Goal: Task Accomplishment & Management: Use online tool/utility

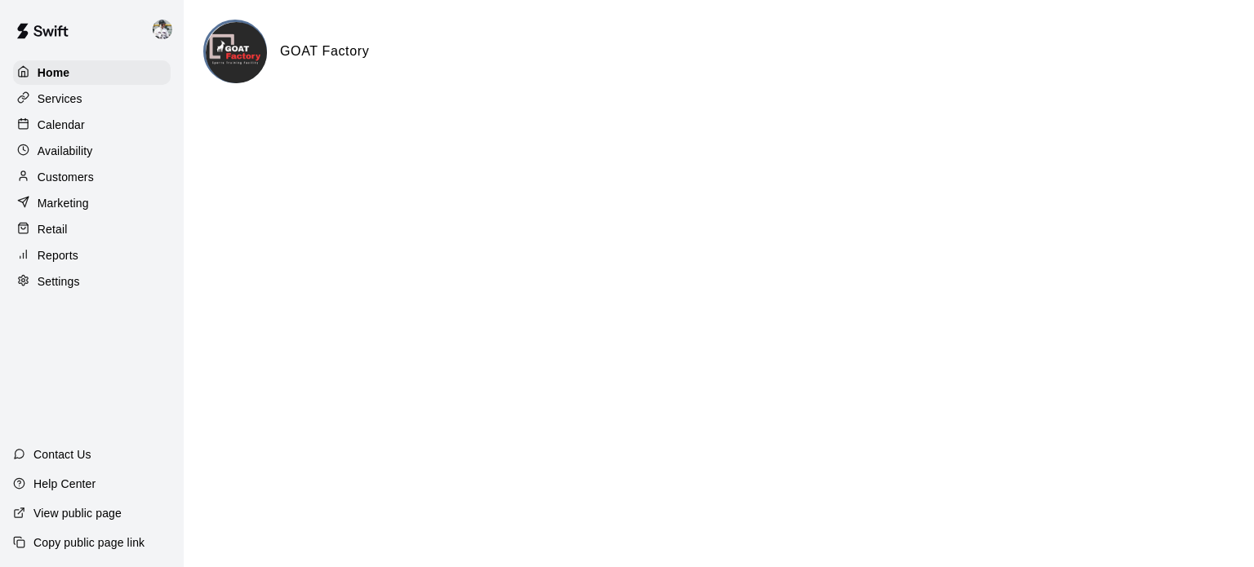
click at [62, 100] on p "Services" at bounding box center [60, 99] width 45 height 16
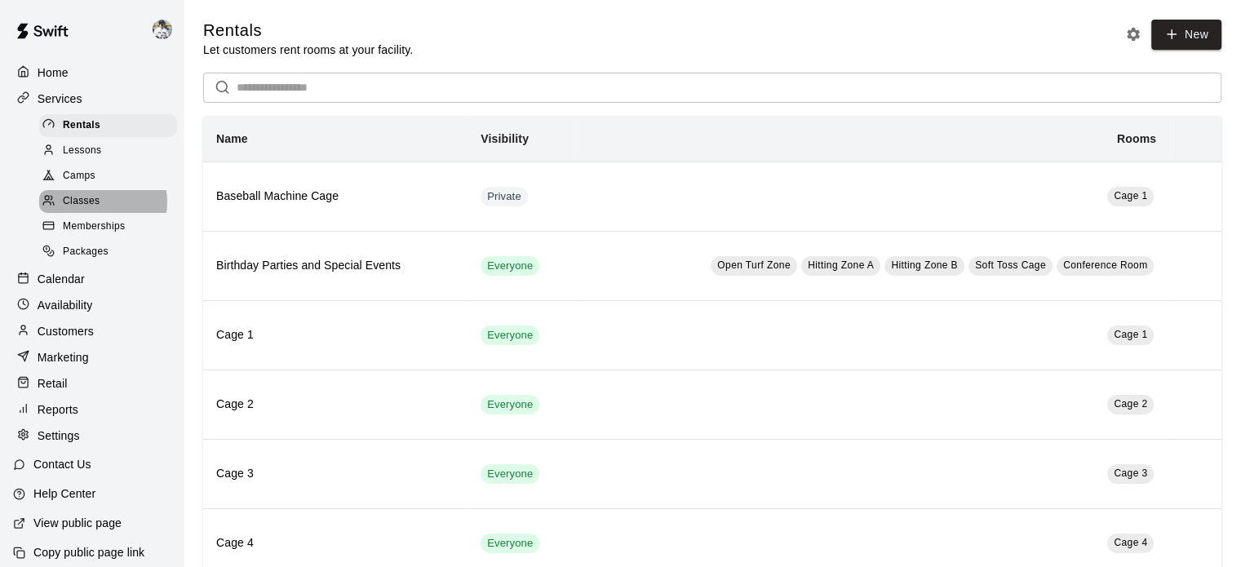
click at [95, 209] on span "Classes" at bounding box center [81, 201] width 37 height 16
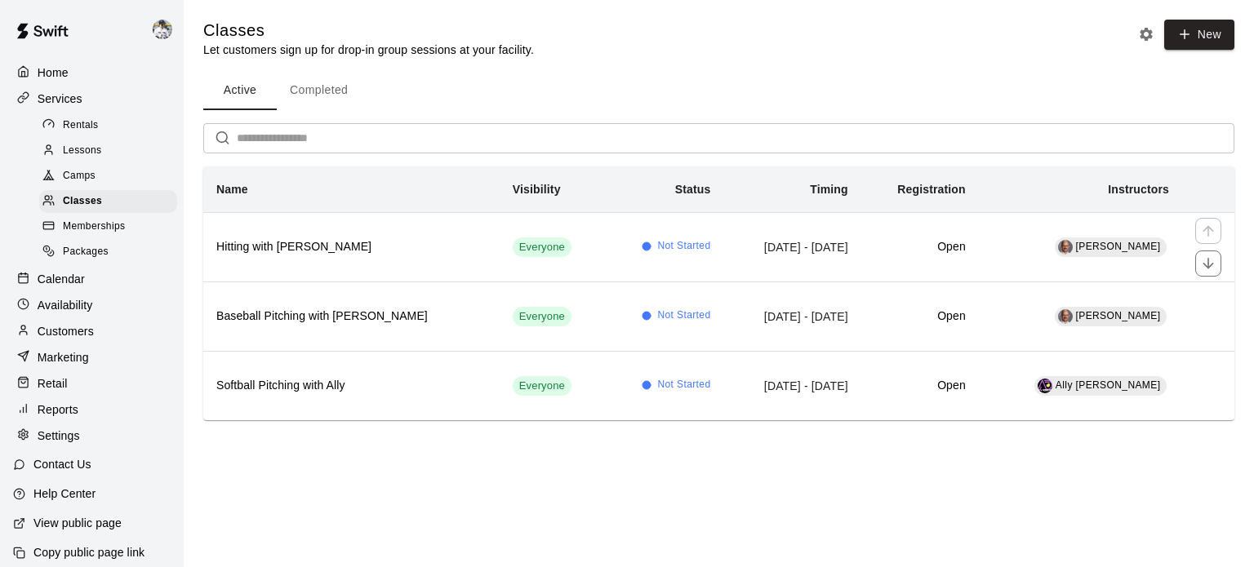
click at [285, 255] on th "Hitting with [PERSON_NAME]" at bounding box center [351, 246] width 296 height 69
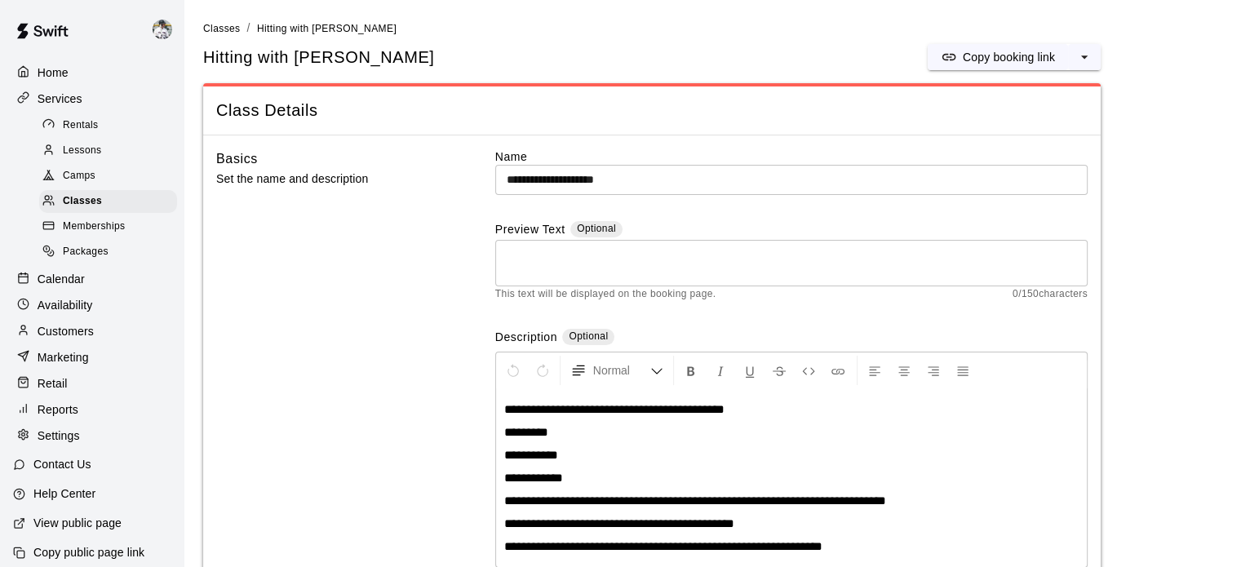
click at [982, 59] on p "Copy booking link" at bounding box center [1009, 57] width 92 height 16
click at [226, 32] on span "Classes" at bounding box center [221, 28] width 37 height 11
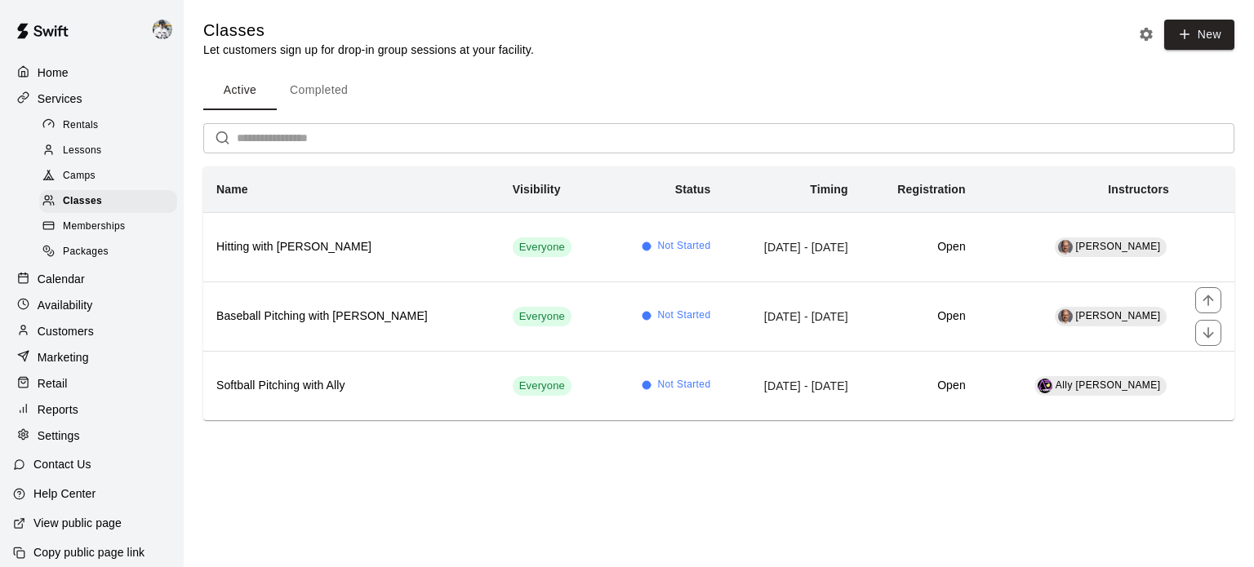
click at [308, 314] on h6 "Baseball Pitching with [PERSON_NAME]" at bounding box center [351, 317] width 270 height 18
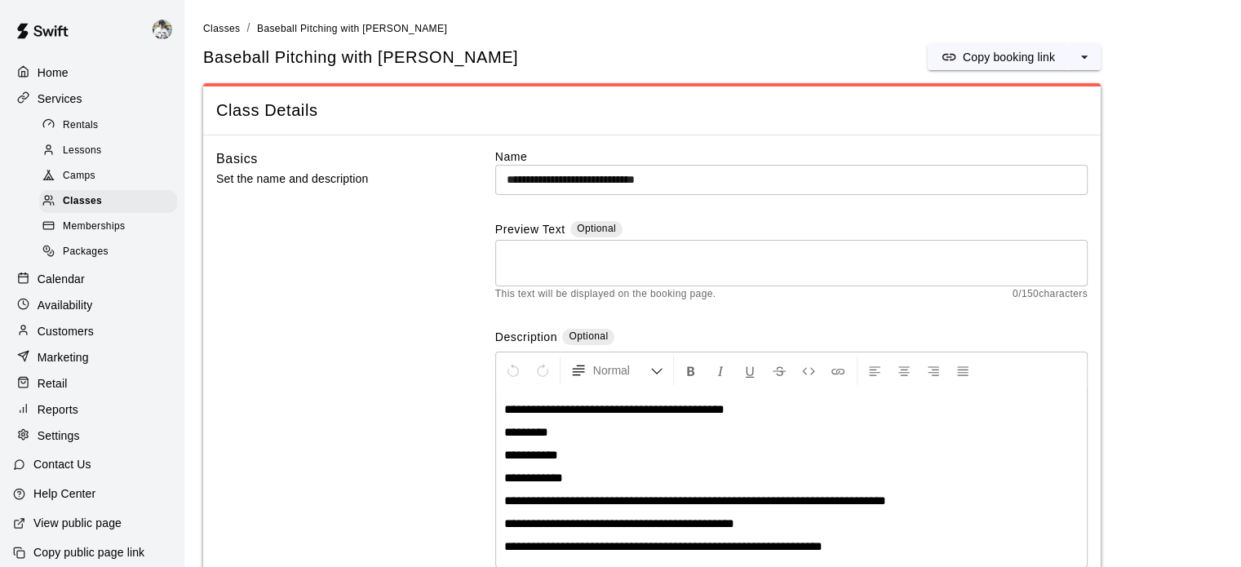
click at [986, 53] on p "Copy booking link" at bounding box center [1009, 57] width 92 height 16
click at [231, 28] on span "Classes" at bounding box center [221, 28] width 37 height 11
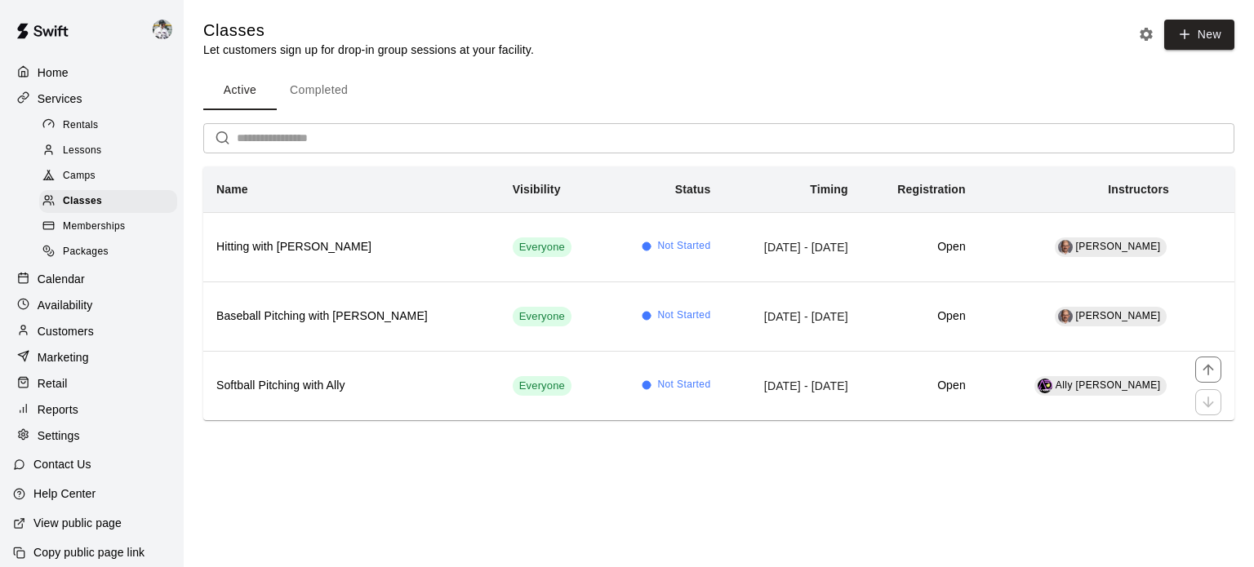
click at [288, 380] on h6 "Softball Pitching with Ally" at bounding box center [351, 386] width 270 height 18
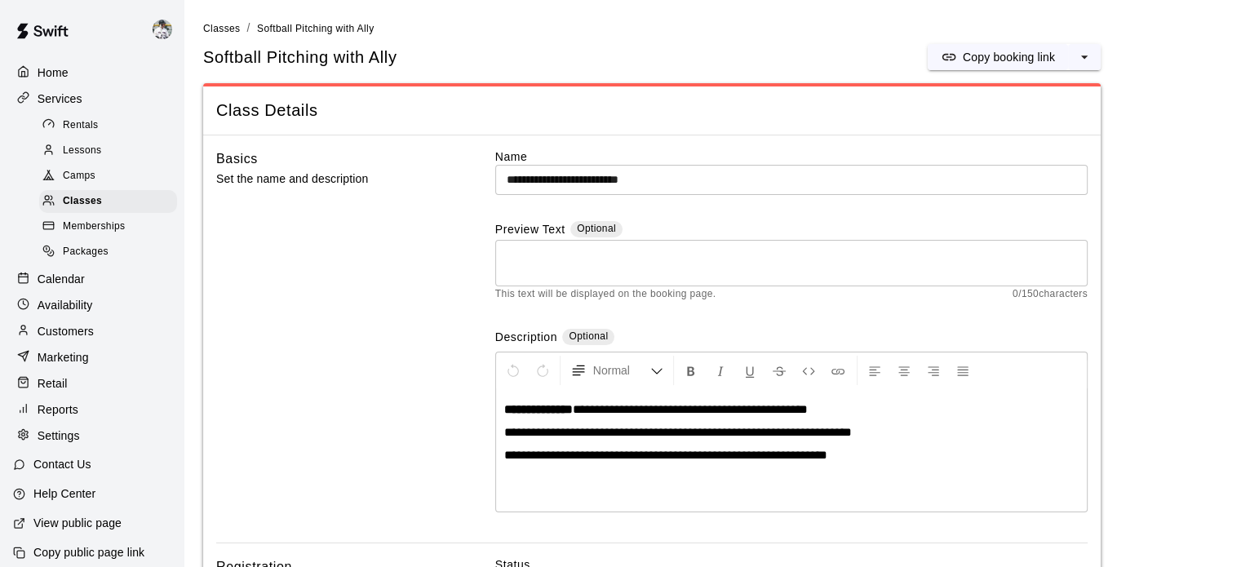
click at [971, 55] on p "Copy booking link" at bounding box center [1009, 57] width 92 height 16
click at [222, 22] on link "Classes" at bounding box center [221, 27] width 37 height 13
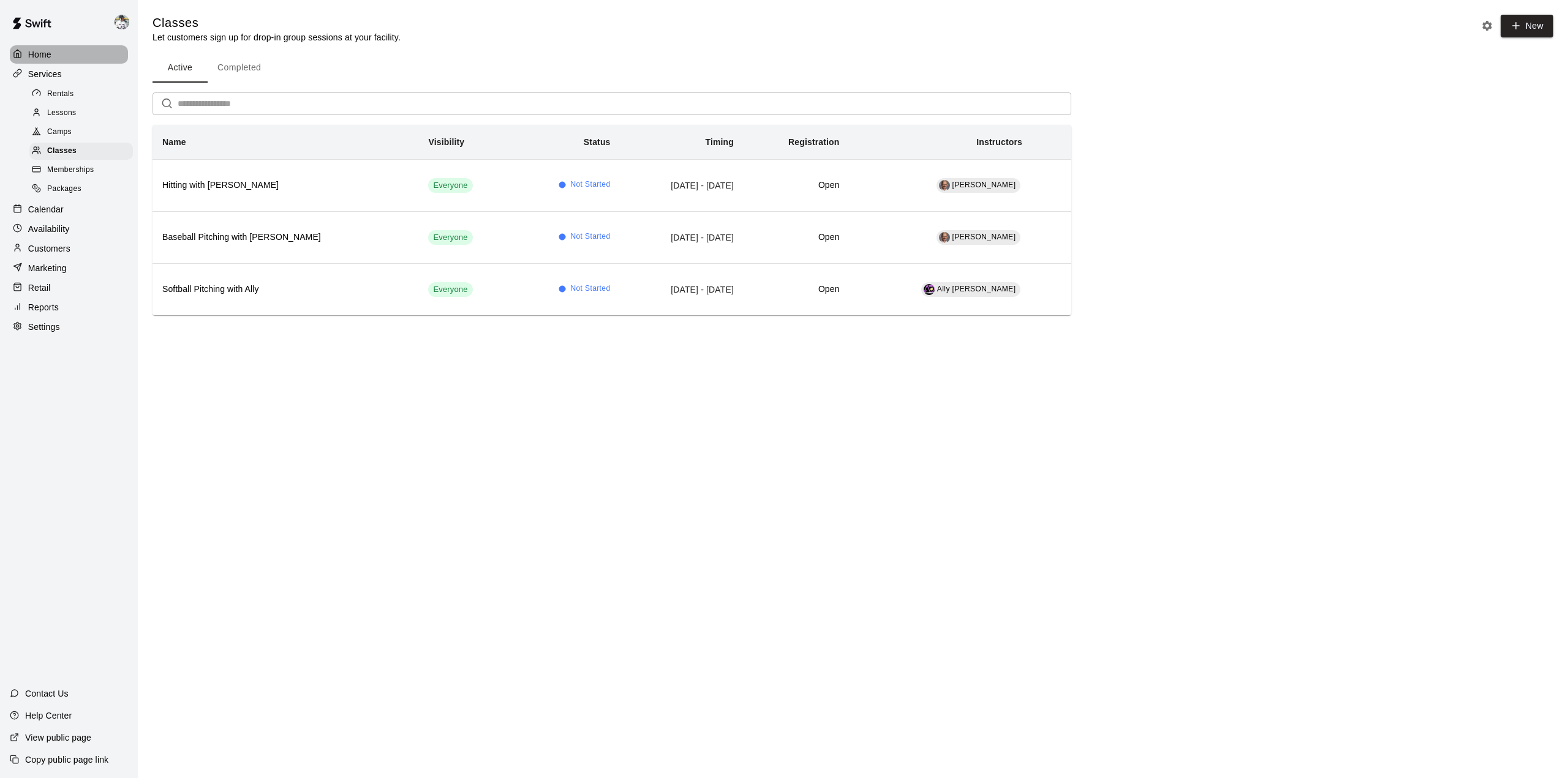
click at [62, 62] on div "Home" at bounding box center [69, 54] width 119 height 18
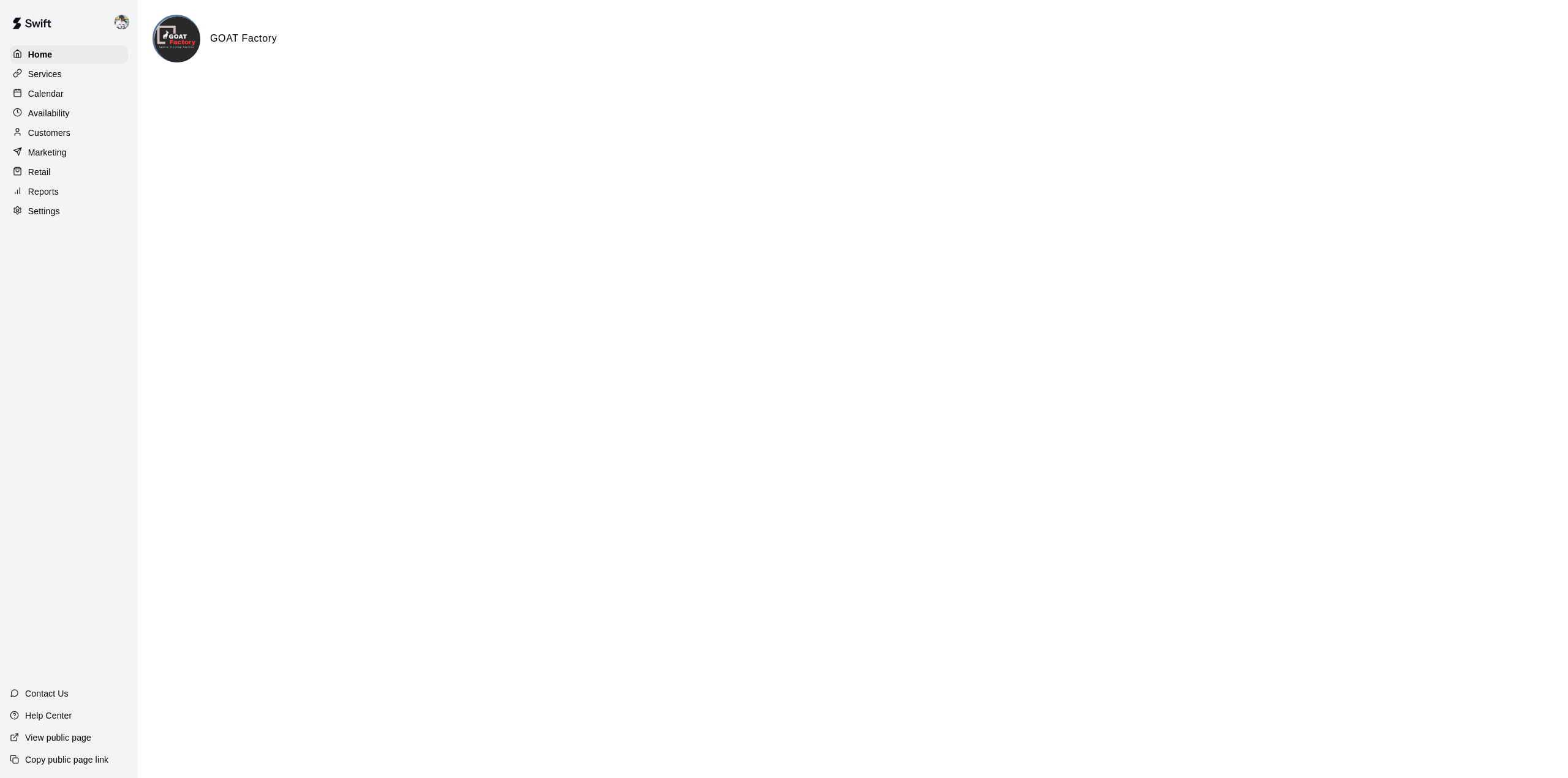
click at [48, 55] on p "Home" at bounding box center [41, 54] width 25 height 12
